Goal: Task Accomplishment & Management: Complete application form

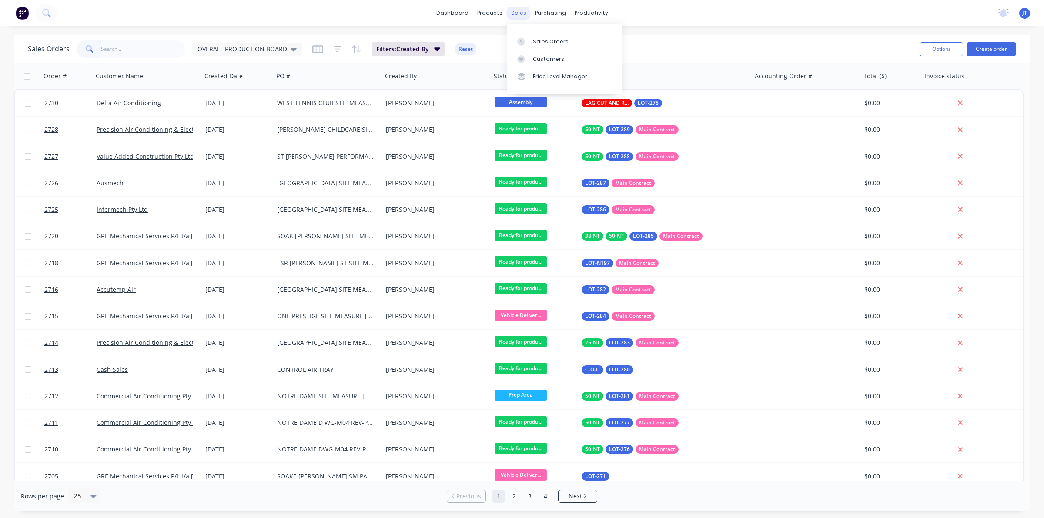
click at [509, 13] on div "sales" at bounding box center [519, 13] width 24 height 13
click at [519, 39] on icon at bounding box center [521, 42] width 8 height 8
click at [536, 38] on div "Sales Orders" at bounding box center [551, 42] width 36 height 8
click at [990, 53] on button "Create order" at bounding box center [991, 49] width 50 height 14
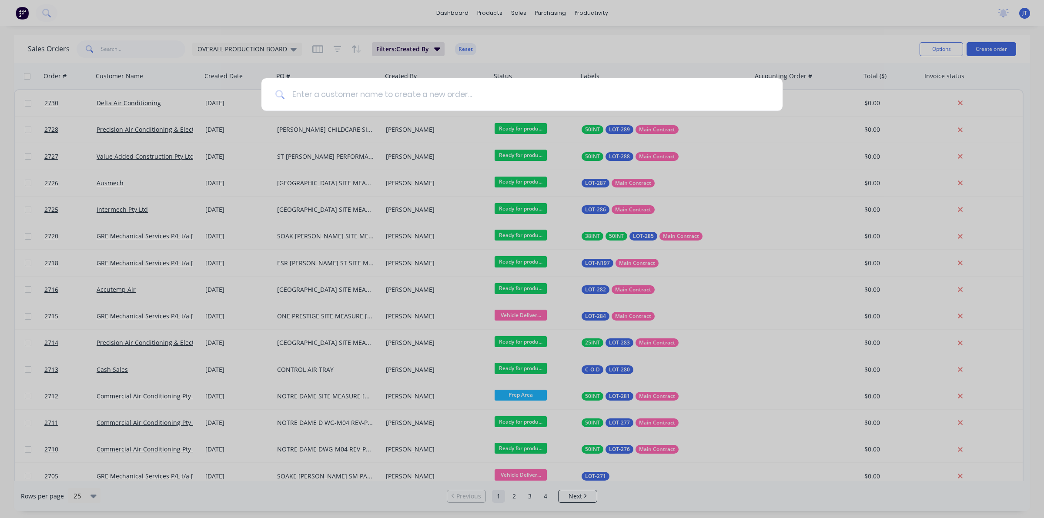
click at [490, 91] on input at bounding box center [527, 94] width 484 height 33
type input "C"
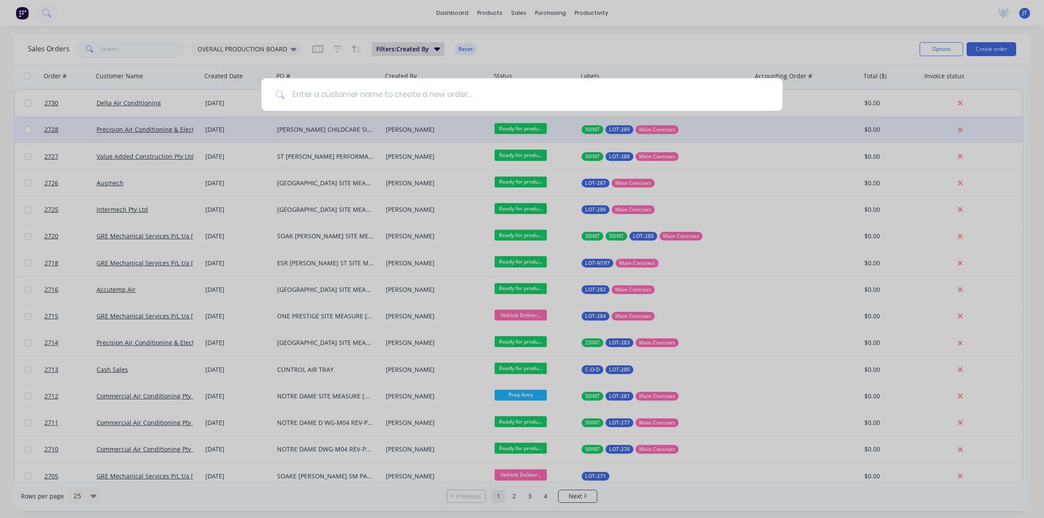
click at [780, 116] on div at bounding box center [522, 259] width 1044 height 518
click at [798, 129] on div at bounding box center [806, 130] width 109 height 26
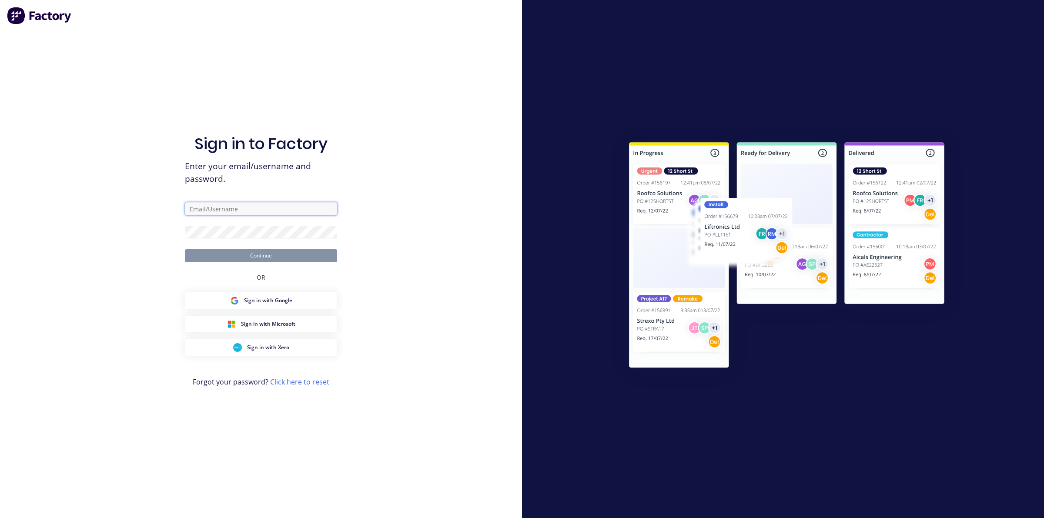
type input "[PERSON_NAME][EMAIL_ADDRESS][DOMAIN_NAME]"
click at [205, 260] on button "Continue" at bounding box center [261, 255] width 152 height 13
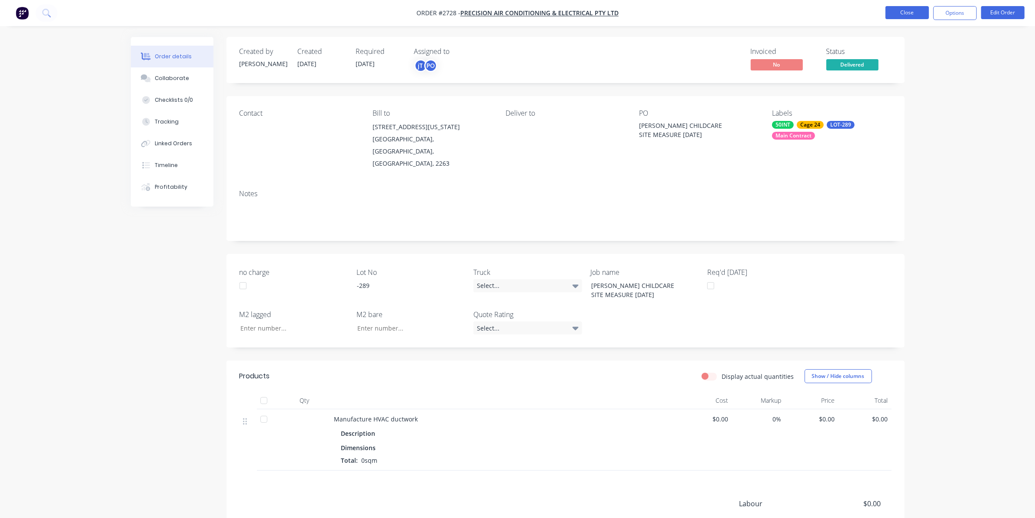
click at [901, 17] on button "Close" at bounding box center [907, 12] width 43 height 13
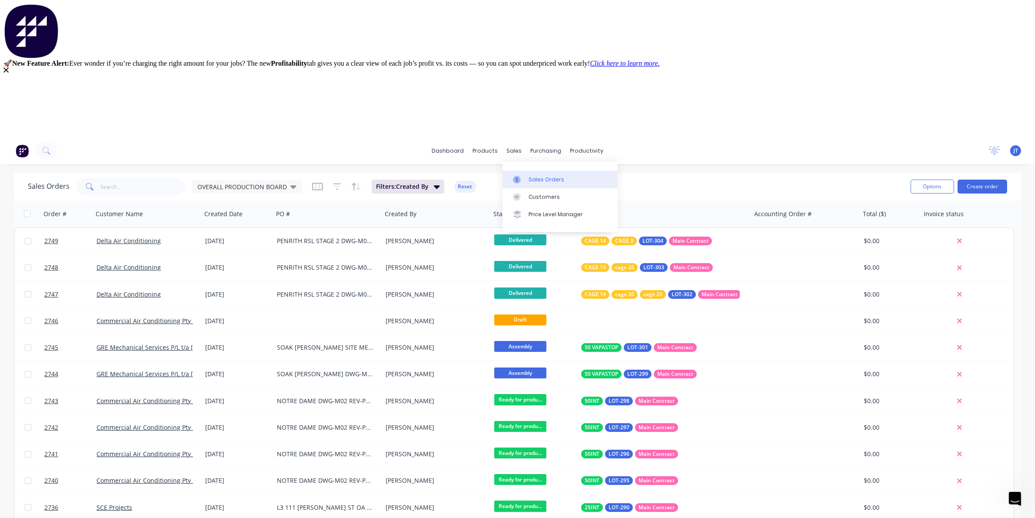
click at [535, 183] on div "Sales Orders" at bounding box center [547, 180] width 36 height 8
click at [996, 188] on button "Create order" at bounding box center [983, 187] width 50 height 14
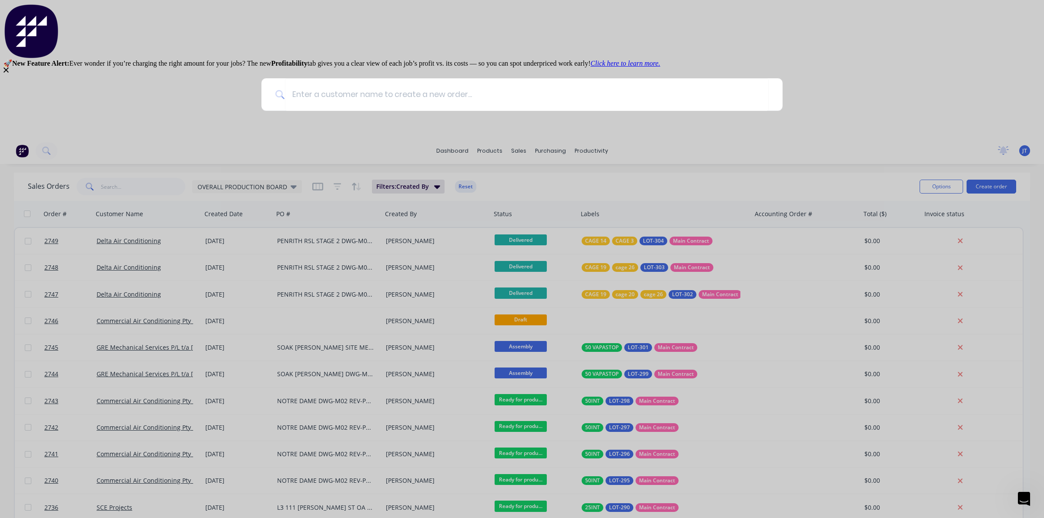
click at [398, 88] on div "Close" at bounding box center [521, 99] width 1037 height 65
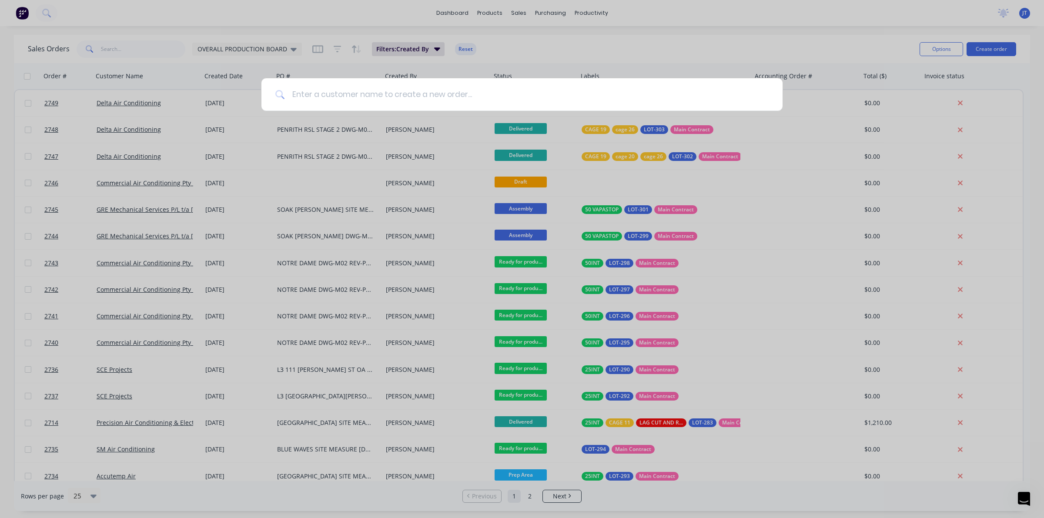
click at [407, 99] on input at bounding box center [527, 94] width 484 height 33
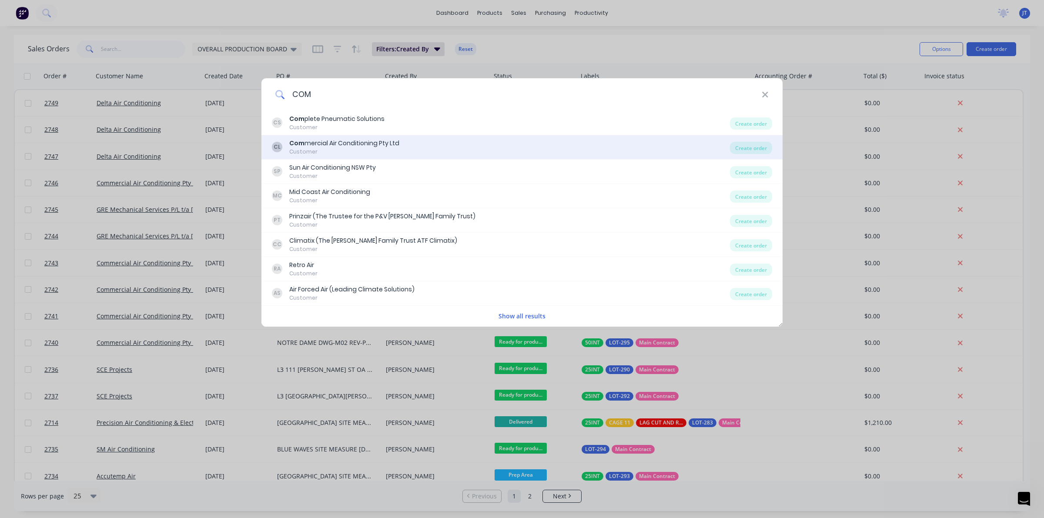
type input "COM"
click at [361, 146] on div "Com mercial Air Conditioning Pty Ltd" at bounding box center [344, 143] width 110 height 9
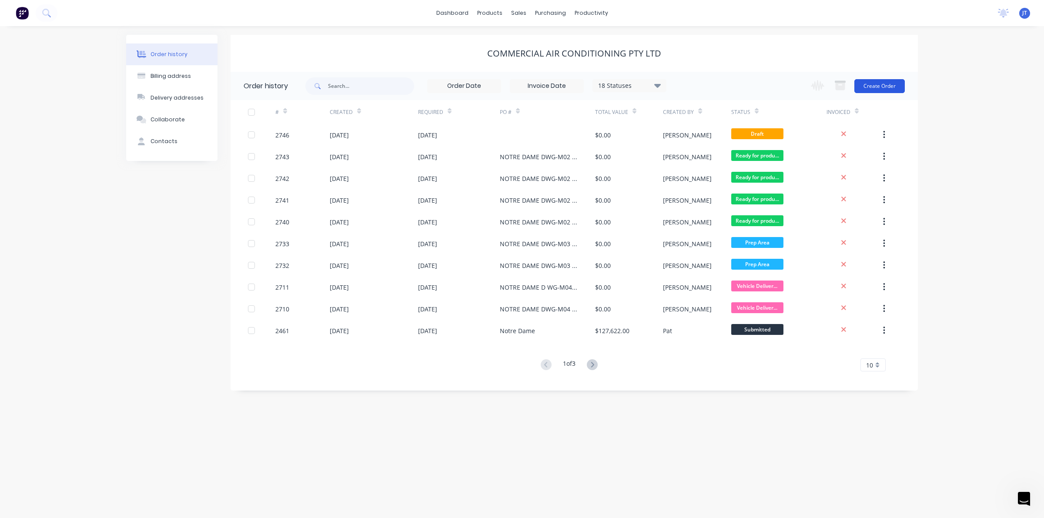
click at [874, 87] on button "Create Order" at bounding box center [879, 86] width 50 height 14
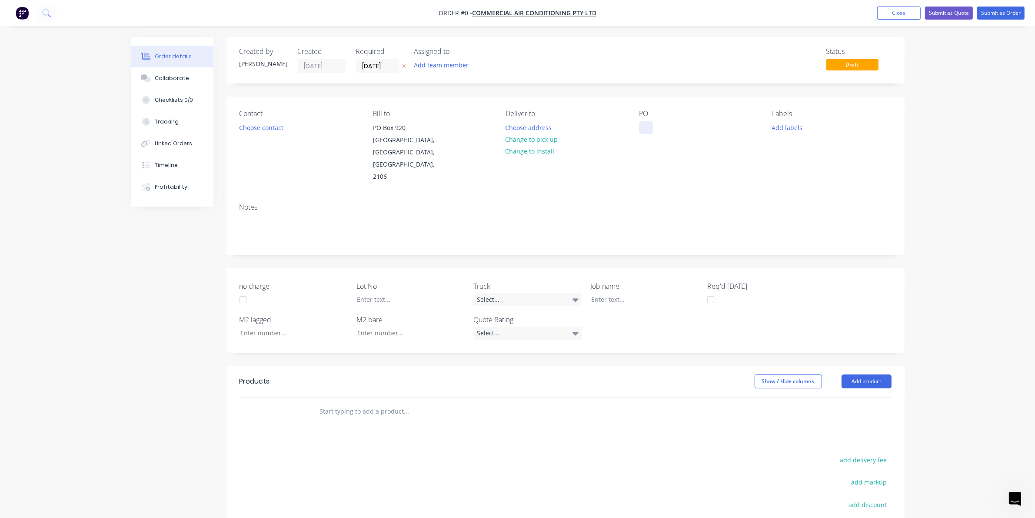
click at [652, 127] on div at bounding box center [646, 127] width 14 height 13
click at [515, 118] on div "Order details Collaborate Checklists 0/0 Tracking Linked Orders Timeline Profit…" at bounding box center [517, 342] width 791 height 611
click at [520, 131] on button "Choose address" at bounding box center [529, 127] width 56 height 12
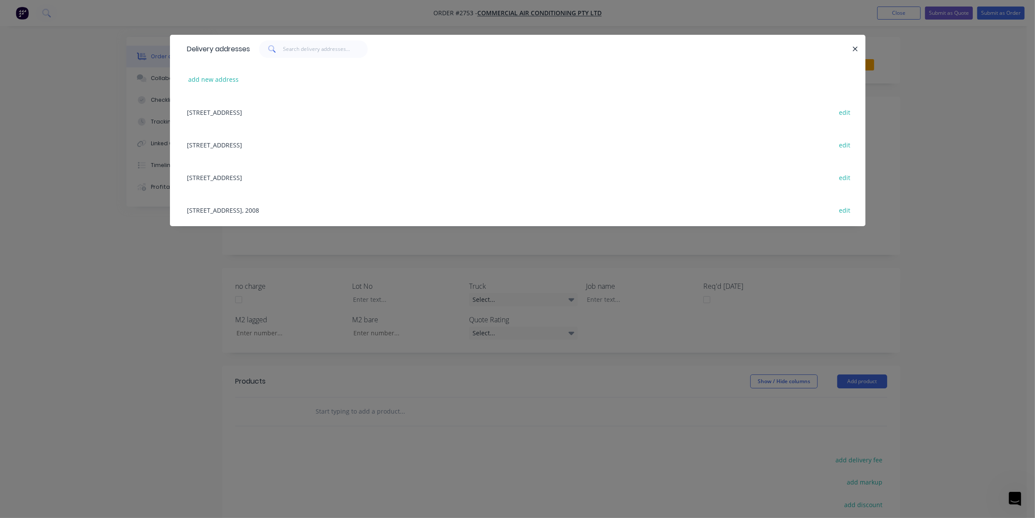
click at [335, 215] on div "[STREET_ADDRESS], 2008 edit" at bounding box center [518, 209] width 670 height 33
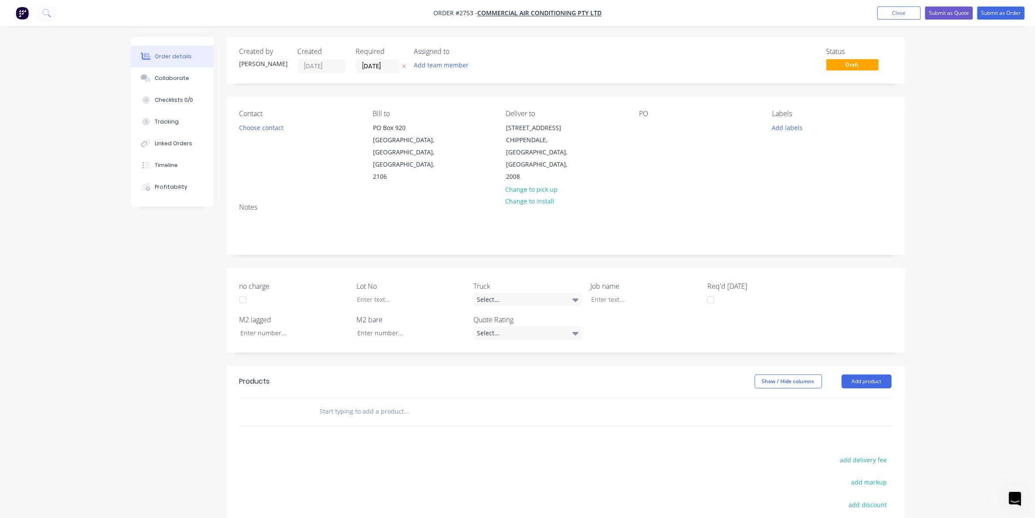
click at [657, 114] on div "PO" at bounding box center [698, 114] width 119 height 8
click at [648, 117] on div "PO" at bounding box center [698, 114] width 119 height 8
click at [642, 125] on div at bounding box center [646, 127] width 14 height 13
click at [787, 121] on button "Add labels" at bounding box center [787, 127] width 40 height 12
click at [822, 148] on input "text" at bounding box center [844, 153] width 91 height 17
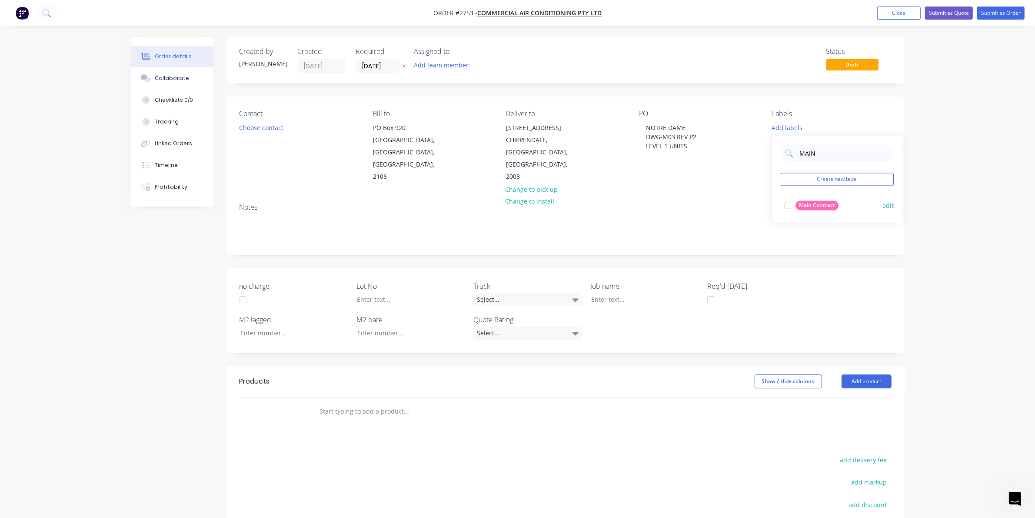
click at [792, 209] on div at bounding box center [787, 205] width 17 height 17
click at [822, 149] on input "MAIN" at bounding box center [844, 148] width 91 height 17
type input "M"
type input "50"
click at [797, 231] on button "50INT" at bounding box center [801, 236] width 40 height 12
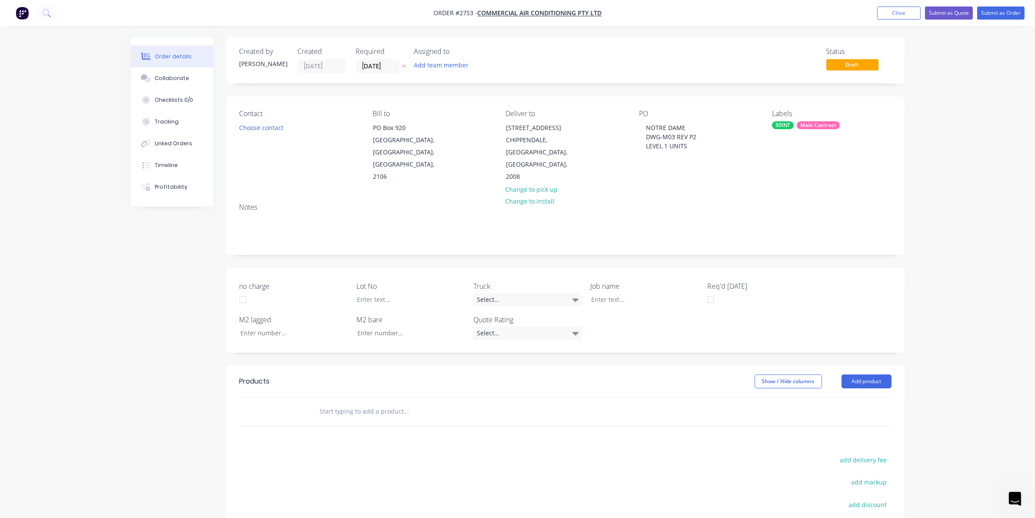
click at [758, 196] on div "Notes" at bounding box center [566, 225] width 678 height 58
click at [830, 123] on div "Main Contract" at bounding box center [818, 125] width 43 height 8
type input "5"
type input "#01004"
click at [822, 180] on button "Create new label" at bounding box center [837, 175] width 113 height 13
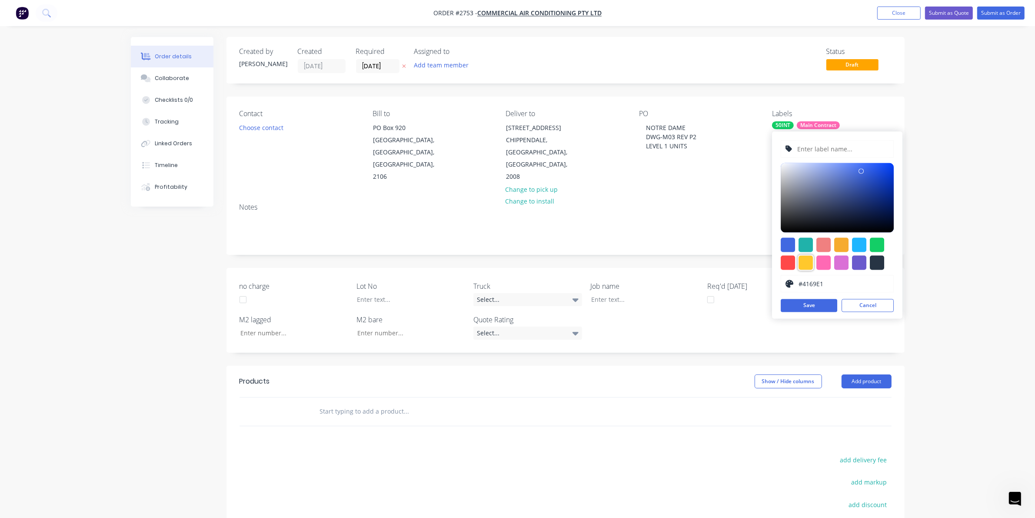
click at [803, 266] on div at bounding box center [806, 263] width 14 height 14
type input "#FFC82C"
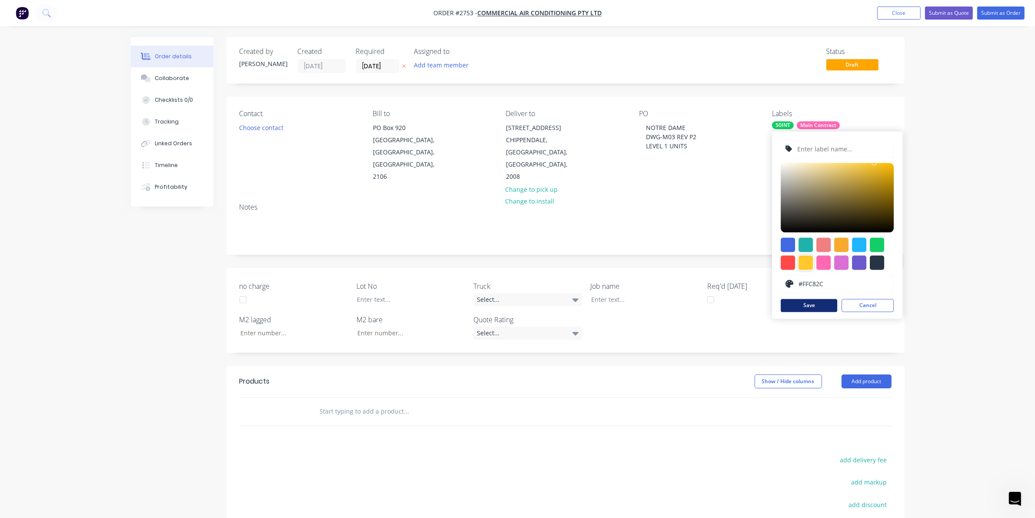
click at [810, 303] on button "Save" at bounding box center [809, 305] width 57 height 13
click at [799, 146] on input "text" at bounding box center [843, 149] width 93 height 17
type input "LOT-#01004"
click at [815, 307] on button "Save" at bounding box center [809, 305] width 57 height 13
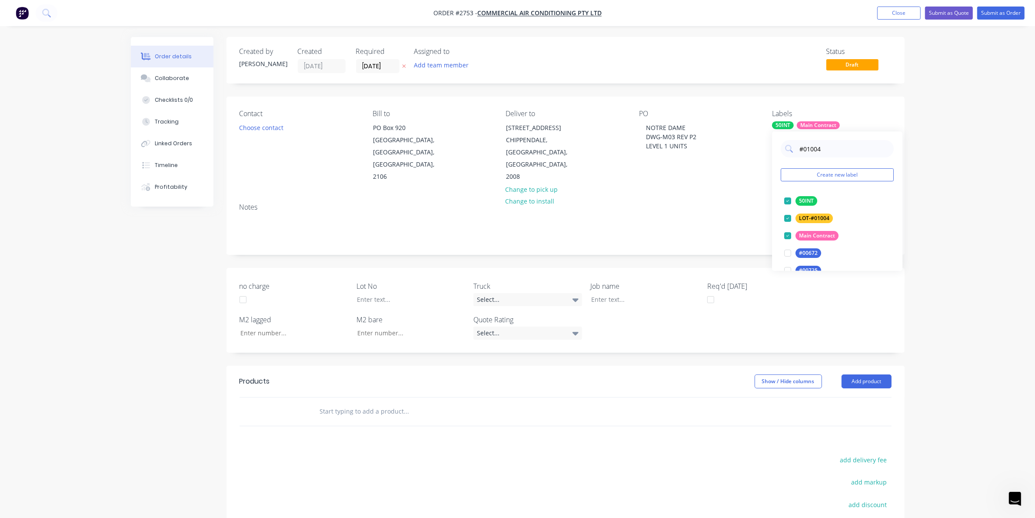
click at [737, 200] on div "Notes" at bounding box center [566, 225] width 678 height 58
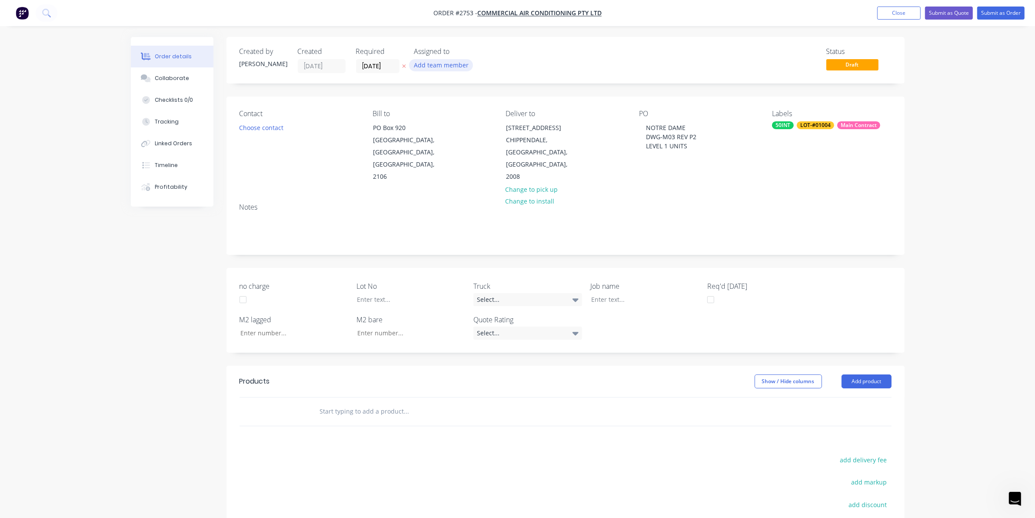
click at [455, 62] on button "Add team member" at bounding box center [441, 65] width 64 height 12
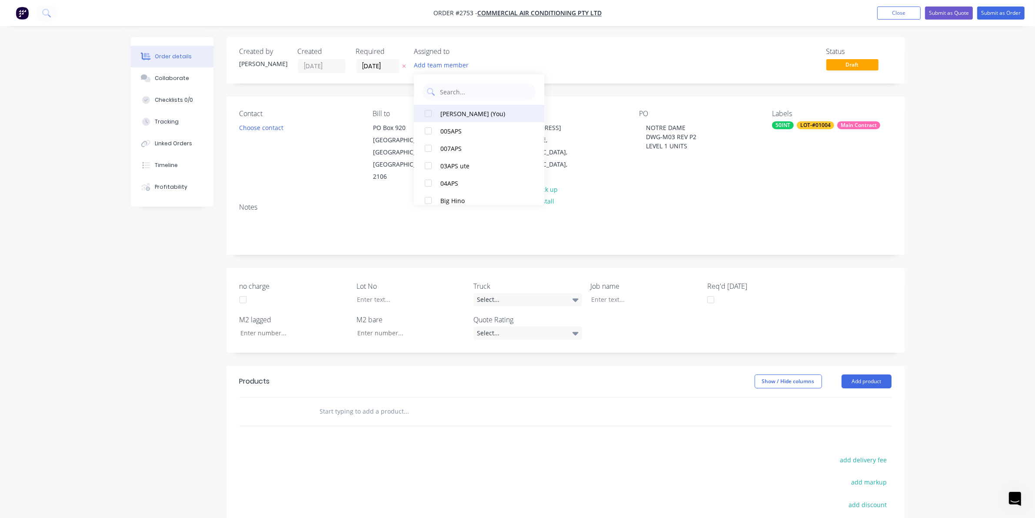
click at [445, 116] on div "[PERSON_NAME] (You)" at bounding box center [484, 113] width 87 height 9
click at [459, 172] on div "[PERSON_NAME]" at bounding box center [484, 174] width 87 height 9
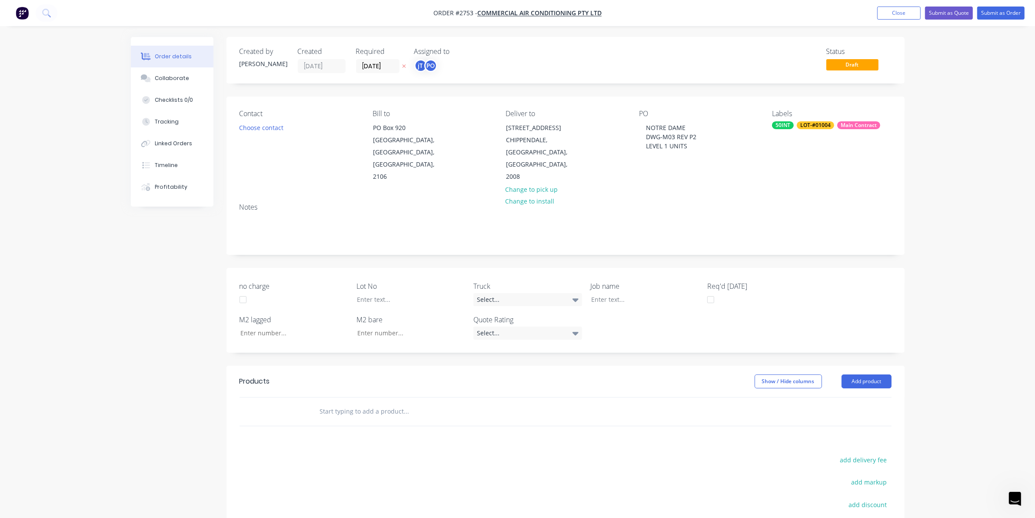
click at [666, 177] on div "Contact Choose contact [PERSON_NAME] to [GEOGRAPHIC_DATA] Deliver to [STREET_AD…" at bounding box center [566, 147] width 678 height 100
click at [612, 293] on div at bounding box center [638, 299] width 109 height 13
click at [640, 131] on div "NOTRE DAME DWG-M03 REV P2 LEVEL 1 UNITS" at bounding box center [671, 136] width 64 height 31
drag, startPoint x: 640, startPoint y: 131, endPoint x: 687, endPoint y: 181, distance: 68.0
click at [687, 181] on div "Contact Choose contact [PERSON_NAME] to [GEOGRAPHIC_DATA] Deliver to [STREET_AD…" at bounding box center [566, 147] width 678 height 100
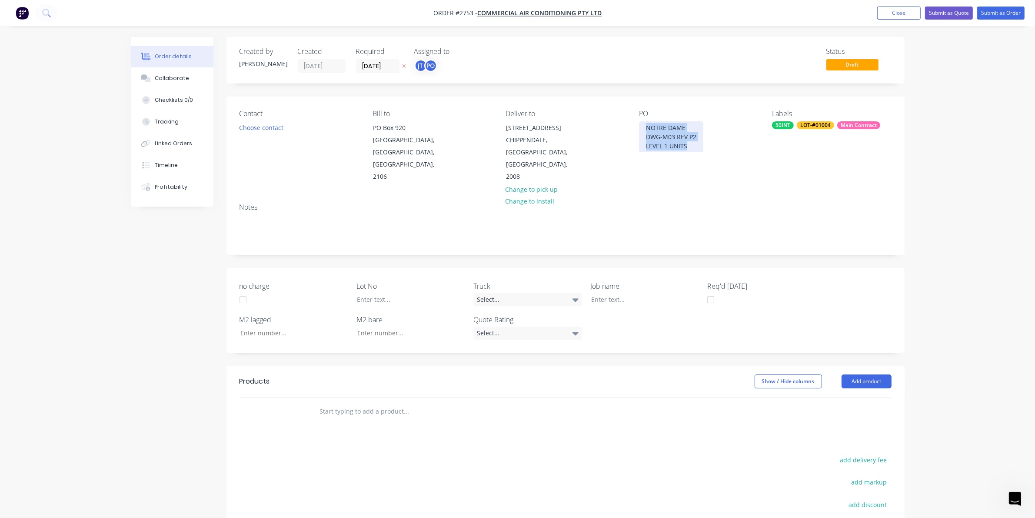
copy div "NOTRE DAME DWG-M03 REV P2 LEVEL 1 UNITS"
click at [616, 293] on div at bounding box center [638, 299] width 109 height 13
paste div
click at [629, 293] on div at bounding box center [638, 299] width 109 height 13
click at [628, 297] on div "no charge Lot No Truck Select... Job name FF Req'd [DATE] M2 lagged M2 bare Quo…" at bounding box center [566, 310] width 678 height 85
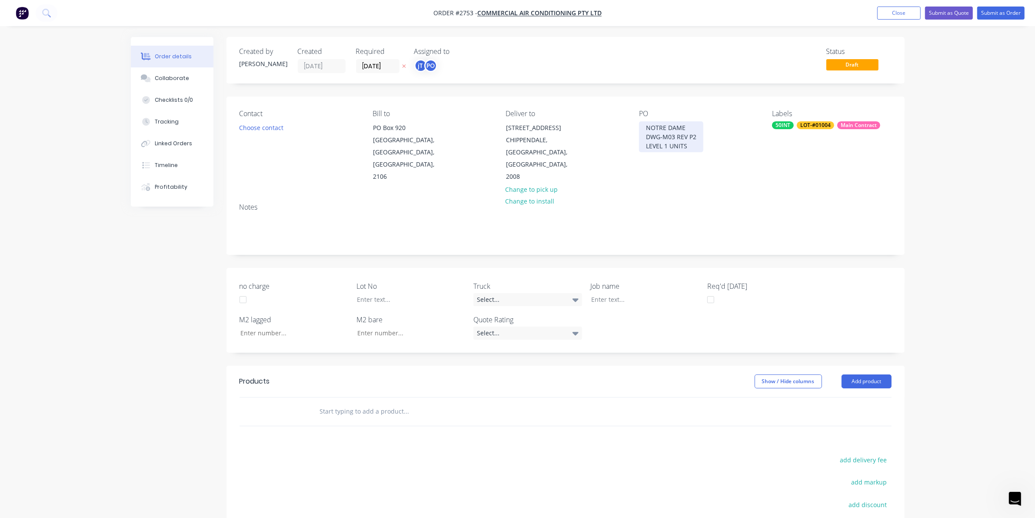
click at [644, 146] on div "NOTRE DAME DWG-M03 REV P2 LEVEL 1 UNITS" at bounding box center [671, 136] width 64 height 31
click at [628, 281] on div "Job name" at bounding box center [644, 293] width 109 height 25
click at [630, 293] on div at bounding box center [638, 299] width 109 height 13
